Goal: Task Accomplishment & Management: Use online tool/utility

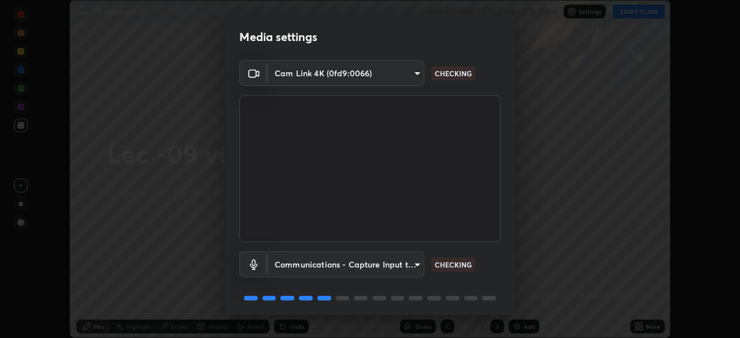
scroll to position [41, 0]
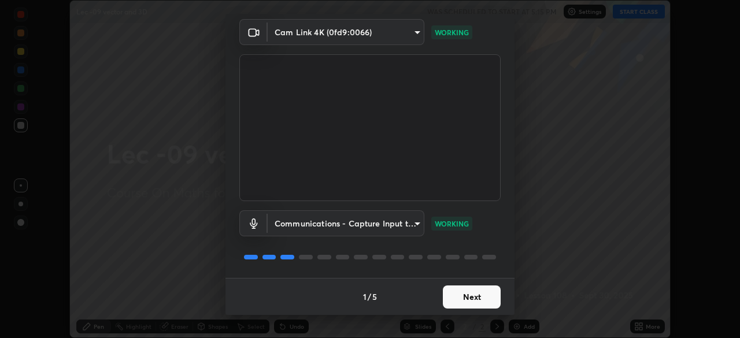
click at [475, 297] on button "Next" at bounding box center [472, 296] width 58 height 23
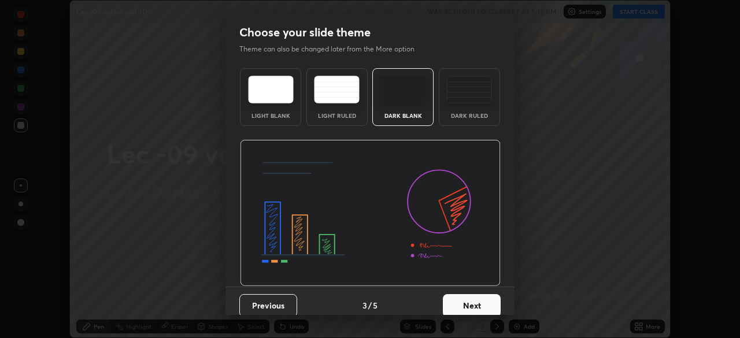
click at [477, 301] on button "Next" at bounding box center [472, 305] width 58 height 23
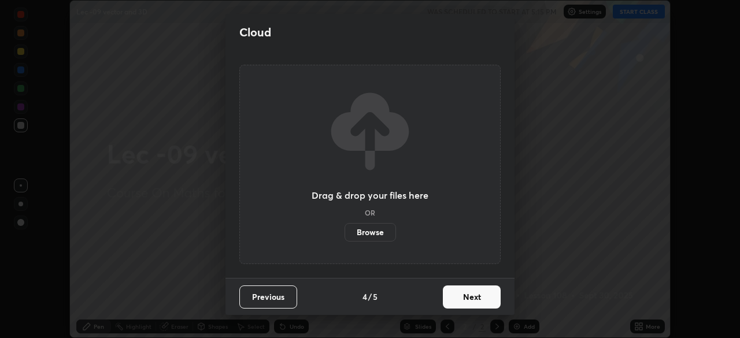
click at [477, 301] on button "Next" at bounding box center [472, 296] width 58 height 23
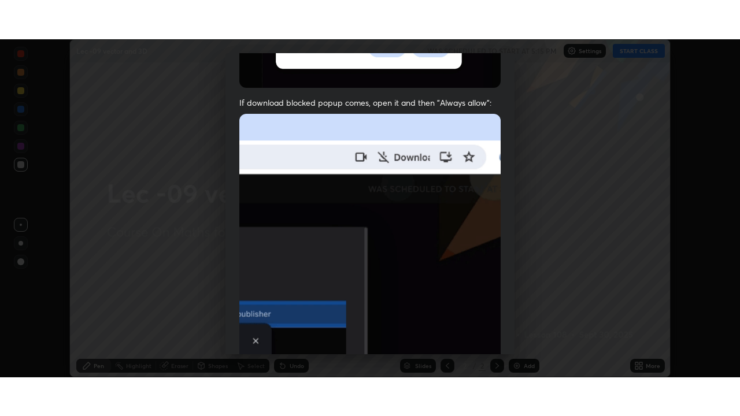
scroll to position [277, 0]
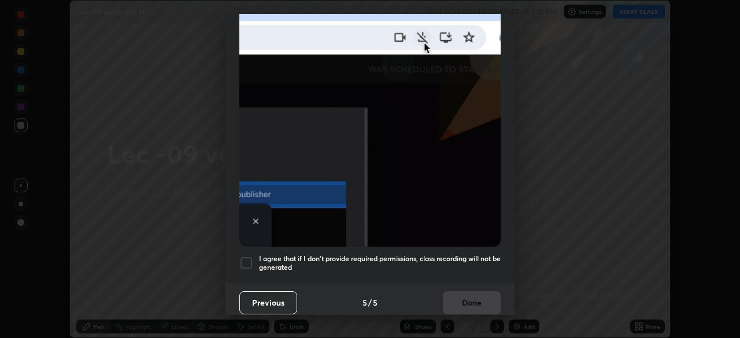
click at [476, 254] on h5 "I agree that if I don't provide required permissions, class recording will not …" at bounding box center [380, 263] width 242 height 18
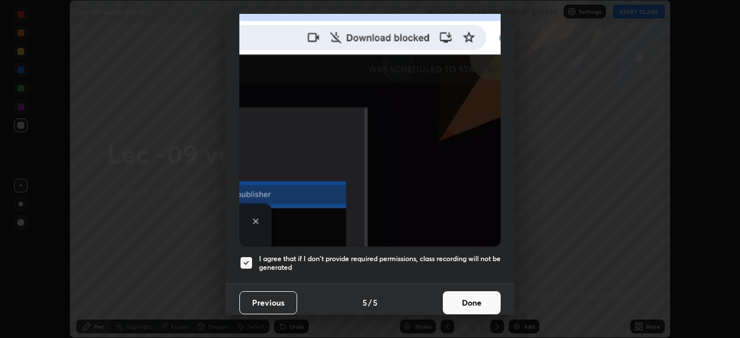
click at [476, 298] on button "Done" at bounding box center [472, 302] width 58 height 23
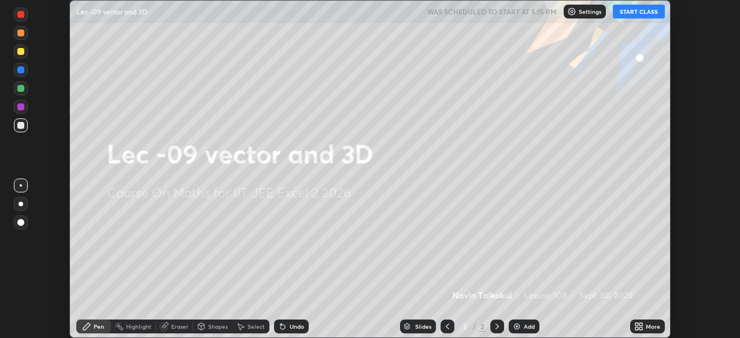
click at [641, 14] on button "START CLASS" at bounding box center [639, 12] width 52 height 14
click at [644, 329] on div "More" at bounding box center [647, 327] width 35 height 14
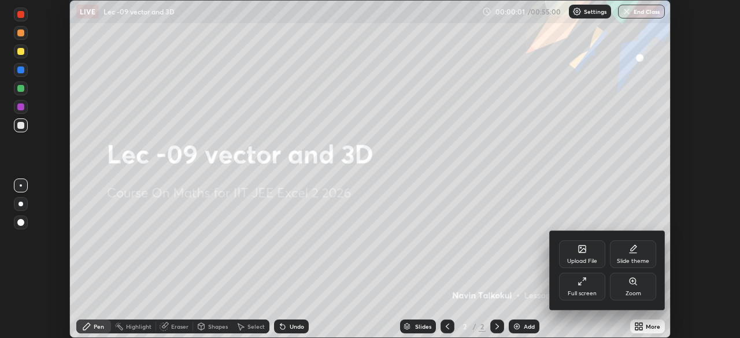
click at [582, 284] on icon at bounding box center [581, 281] width 9 height 9
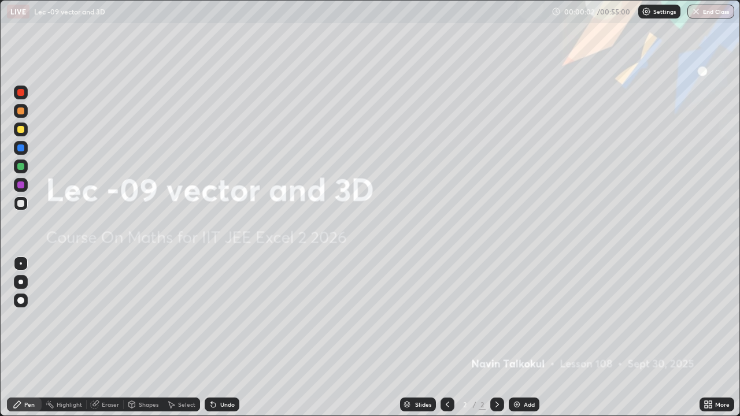
scroll to position [416, 740]
click at [521, 337] on div "Add" at bounding box center [524, 405] width 31 height 14
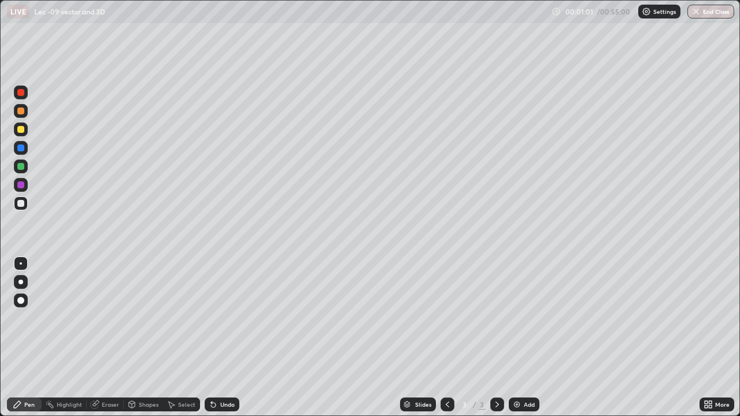
click at [229, 337] on div "Undo" at bounding box center [227, 405] width 14 height 6
click at [528, 337] on div "Add" at bounding box center [529, 405] width 11 height 6
click at [21, 93] on div at bounding box center [20, 92] width 7 height 7
click at [28, 202] on div at bounding box center [21, 203] width 18 height 18
click at [519, 337] on img at bounding box center [516, 404] width 9 height 9
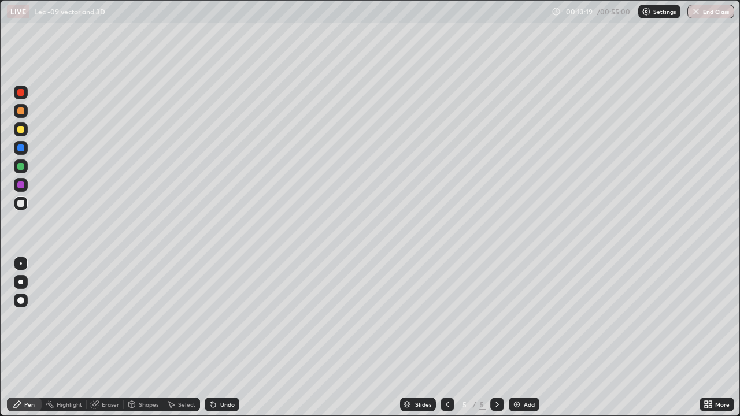
click at [444, 337] on icon at bounding box center [447, 404] width 9 height 9
click at [495, 337] on icon at bounding box center [496, 404] width 9 height 9
click at [448, 337] on icon at bounding box center [447, 404] width 9 height 9
click at [446, 337] on icon at bounding box center [447, 404] width 9 height 9
click at [496, 337] on div at bounding box center [497, 404] width 14 height 23
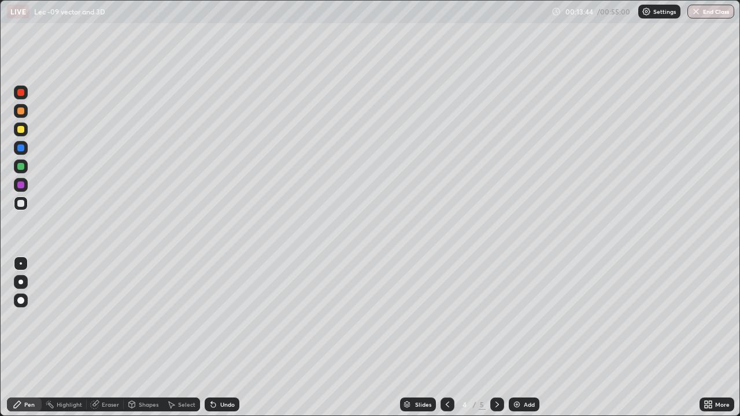
click at [495, 337] on icon at bounding box center [496, 404] width 9 height 9
click at [443, 337] on icon at bounding box center [447, 404] width 9 height 9
click at [491, 337] on div at bounding box center [497, 405] width 14 height 14
click at [521, 337] on div "Add" at bounding box center [524, 405] width 31 height 14
click at [520, 337] on img at bounding box center [516, 404] width 9 height 9
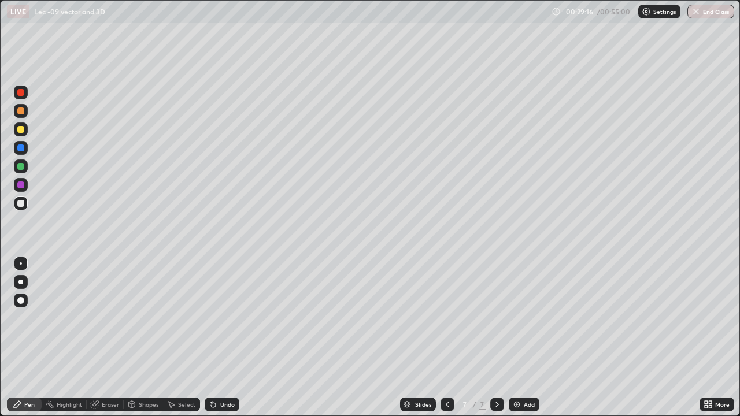
click at [233, 337] on div "Undo" at bounding box center [222, 405] width 35 height 14
click at [230, 337] on div "Undo" at bounding box center [227, 405] width 14 height 6
click at [223, 337] on div "Undo" at bounding box center [222, 405] width 35 height 14
click at [221, 337] on div "Undo" at bounding box center [219, 404] width 39 height 23
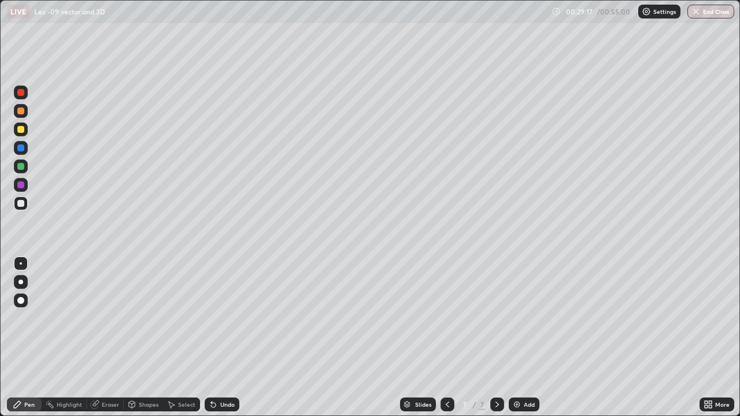
click at [220, 337] on div "Undo" at bounding box center [219, 404] width 39 height 23
click at [221, 337] on div "Undo" at bounding box center [219, 404] width 39 height 23
click at [225, 337] on div "Undo" at bounding box center [227, 405] width 14 height 6
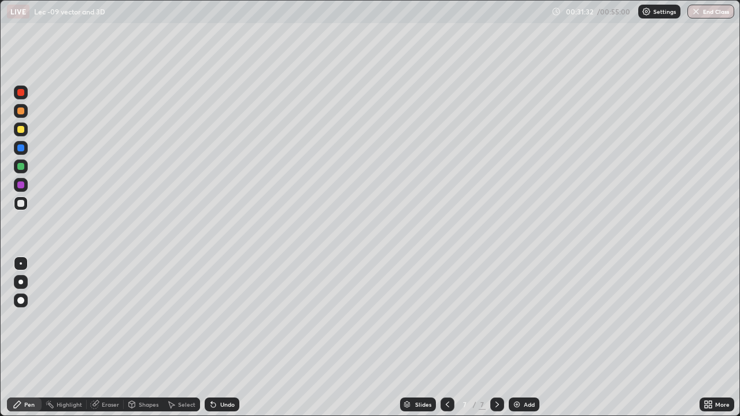
click at [227, 337] on div "Undo" at bounding box center [227, 405] width 14 height 6
click at [225, 337] on div "Undo" at bounding box center [227, 405] width 14 height 6
click at [226, 337] on div "Undo" at bounding box center [227, 405] width 14 height 6
click at [221, 337] on div "Undo" at bounding box center [227, 405] width 14 height 6
click at [220, 337] on div "Undo" at bounding box center [227, 405] width 14 height 6
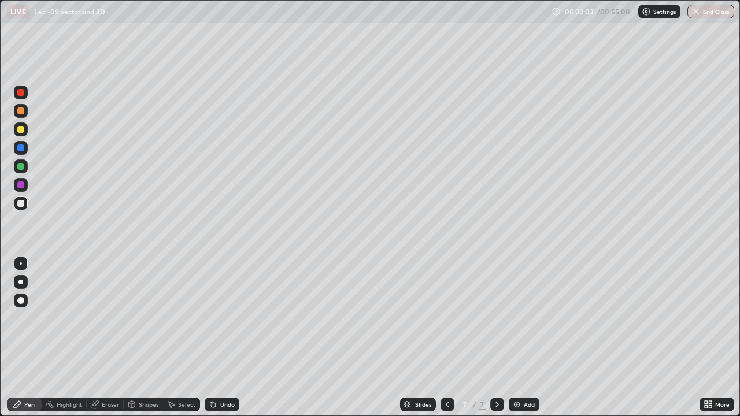
click at [229, 337] on div "Undo" at bounding box center [227, 405] width 14 height 6
click at [228, 337] on div "Undo" at bounding box center [227, 405] width 14 height 6
click at [225, 337] on div "Undo" at bounding box center [227, 405] width 14 height 6
click at [520, 337] on div "Add" at bounding box center [524, 405] width 31 height 14
click at [229, 337] on div "Undo" at bounding box center [227, 405] width 14 height 6
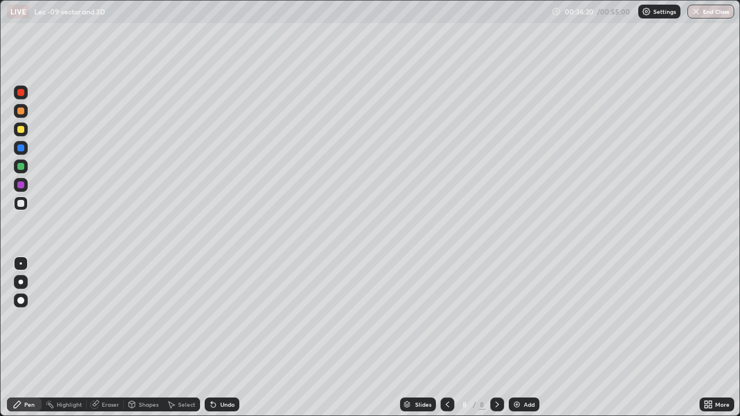
click at [225, 337] on div "Undo" at bounding box center [222, 405] width 35 height 14
click at [223, 337] on div "Undo" at bounding box center [222, 405] width 35 height 14
click at [221, 337] on div "Undo" at bounding box center [222, 405] width 35 height 14
click at [220, 337] on div "Undo" at bounding box center [227, 405] width 14 height 6
click at [447, 337] on icon at bounding box center [447, 404] width 9 height 9
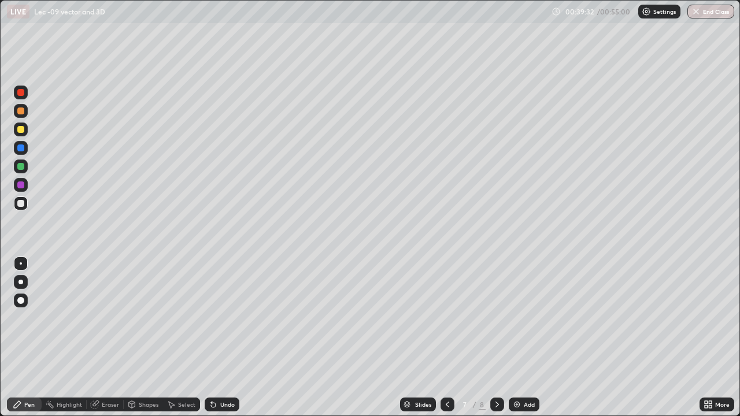
click at [444, 337] on icon at bounding box center [447, 404] width 9 height 9
click at [493, 337] on icon at bounding box center [496, 404] width 9 height 9
click at [492, 337] on div at bounding box center [497, 405] width 14 height 14
click at [708, 8] on button "End Class" at bounding box center [710, 12] width 47 height 14
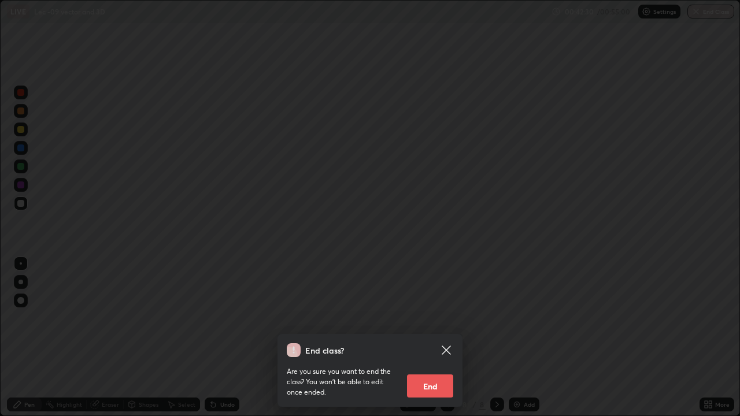
click at [442, 337] on button "End" at bounding box center [430, 385] width 46 height 23
